Goal: Information Seeking & Learning: Check status

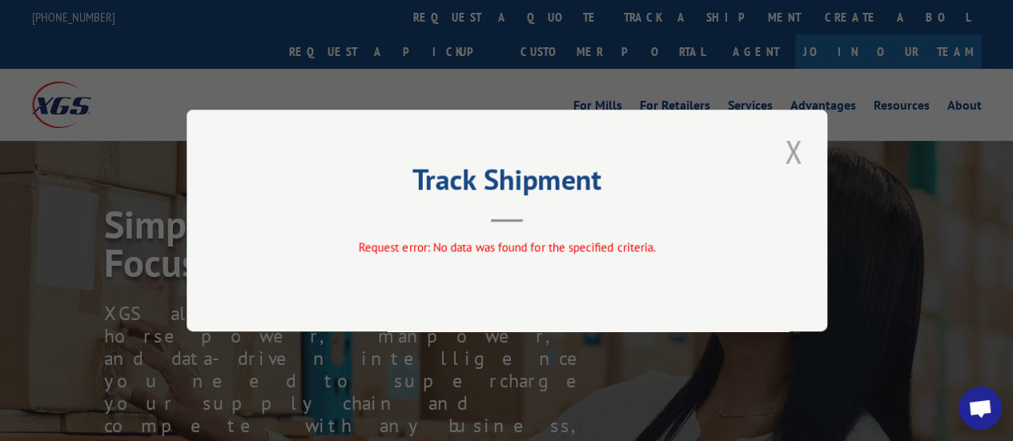
click at [791, 153] on button "Close modal" at bounding box center [793, 152] width 27 height 44
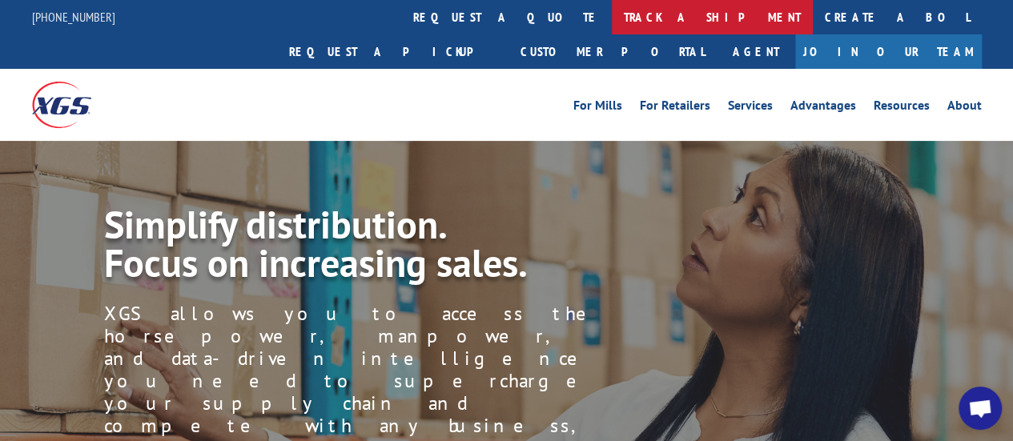
click at [612, 17] on link "track a shipment" at bounding box center [712, 17] width 201 height 34
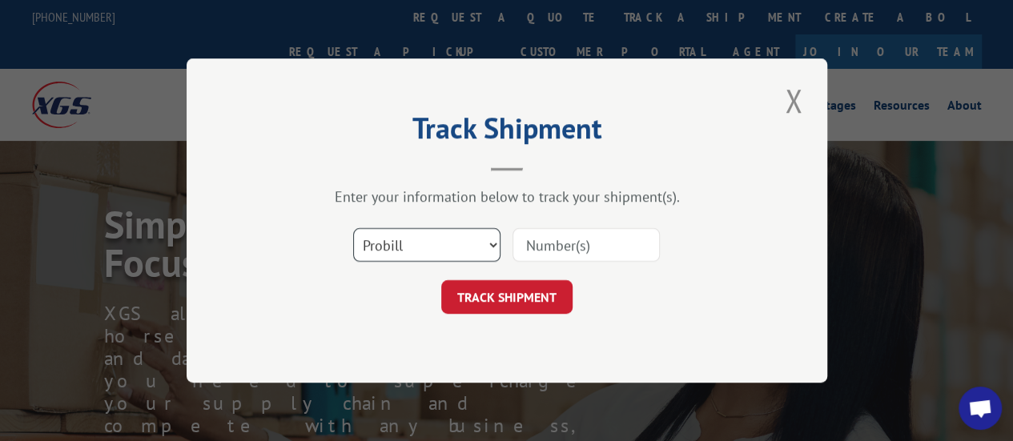
click at [433, 246] on select "Select category... Probill BOL PO" at bounding box center [426, 245] width 147 height 34
select select "bol"
click at [353, 228] on select "Select category... Probill BOL PO" at bounding box center [426, 245] width 147 height 34
click at [535, 248] on input at bounding box center [586, 245] width 147 height 34
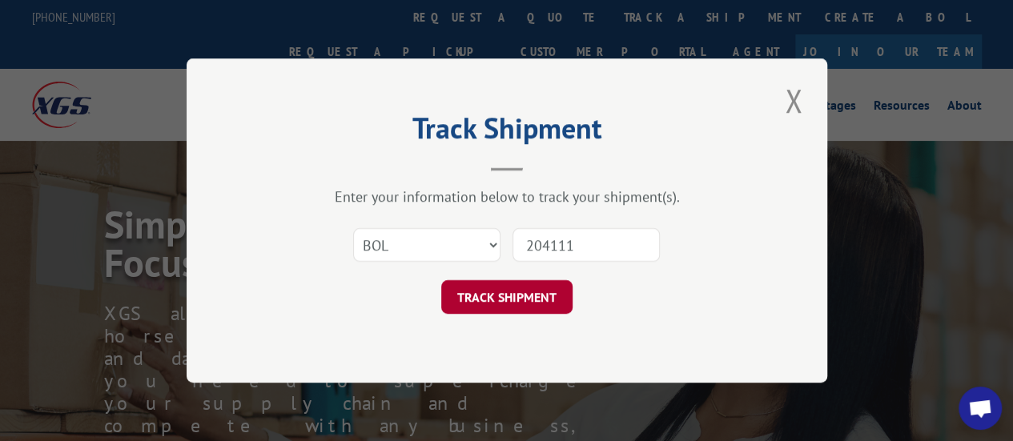
type input "204111"
click at [485, 298] on button "TRACK SHIPMENT" at bounding box center [506, 297] width 131 height 34
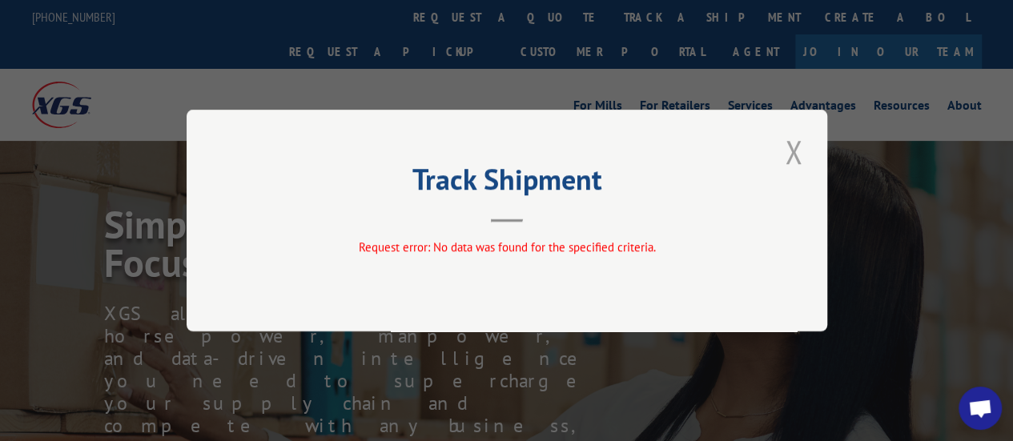
click at [796, 148] on button "Close modal" at bounding box center [793, 152] width 27 height 44
